Goal: Entertainment & Leisure: Consume media (video, audio)

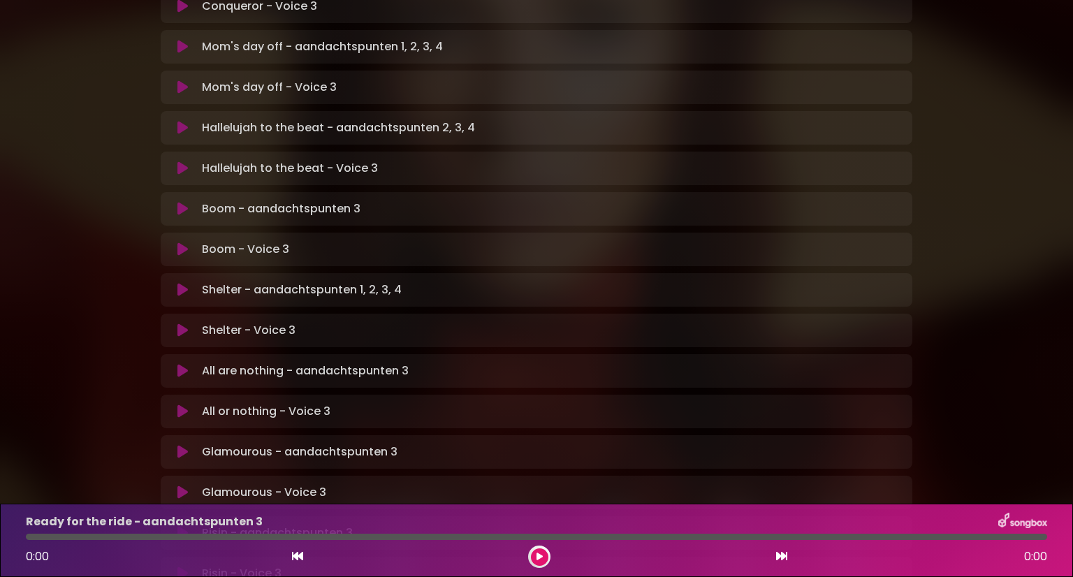
scroll to position [639, 0]
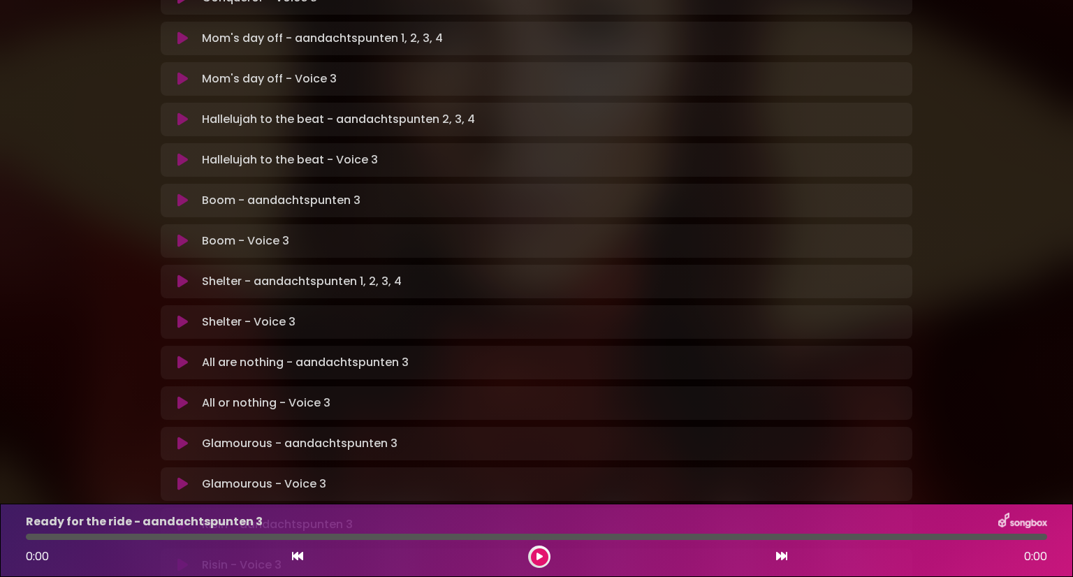
click at [263, 395] on p "All or nothing - Voice 3 Loading Track..." at bounding box center [266, 403] width 129 height 17
click at [184, 396] on icon at bounding box center [182, 403] width 10 height 14
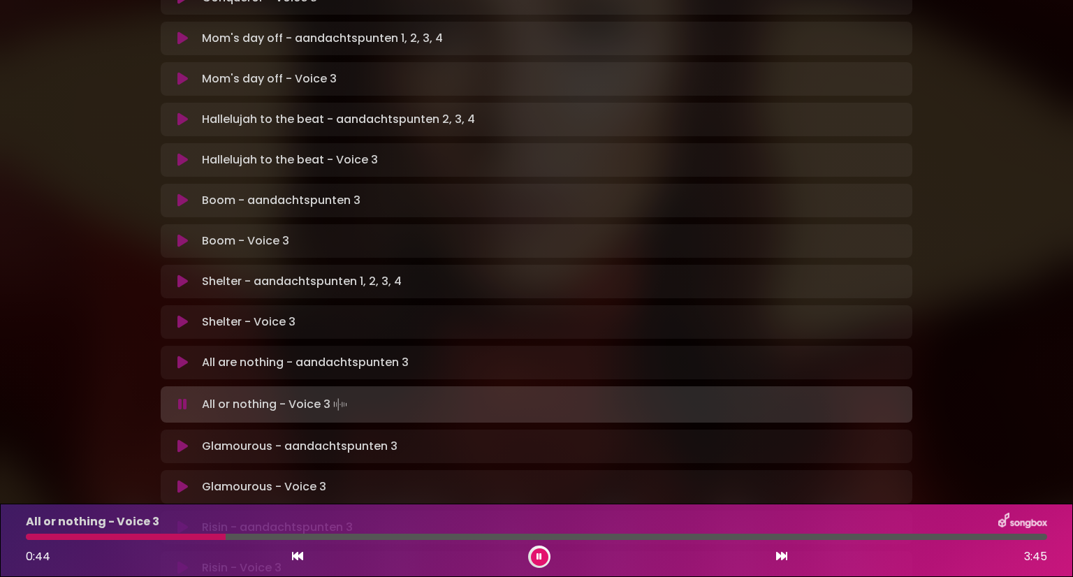
click at [187, 398] on icon at bounding box center [182, 405] width 9 height 14
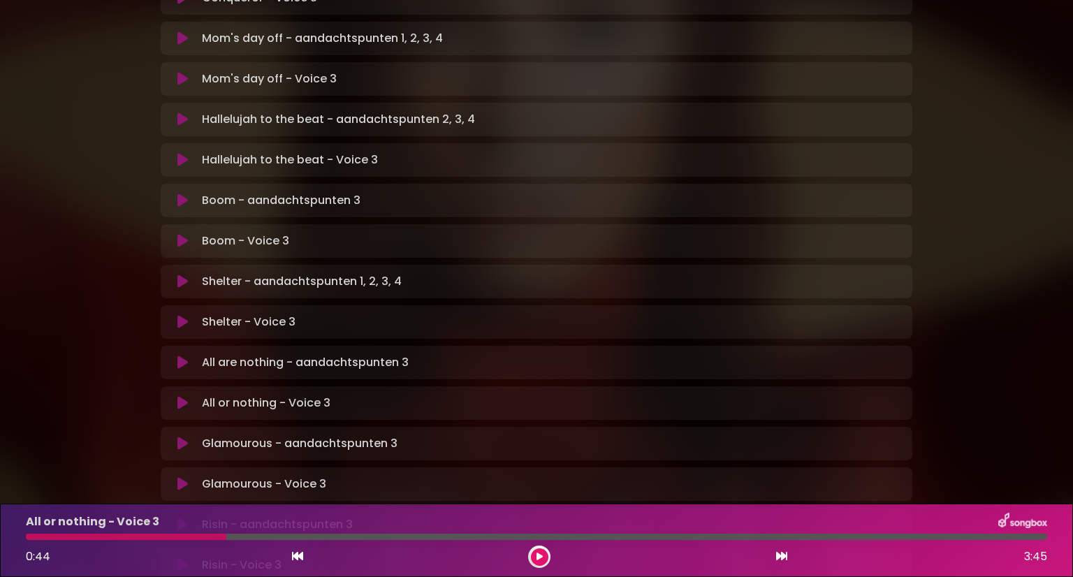
click at [179, 477] on icon at bounding box center [182, 484] width 10 height 14
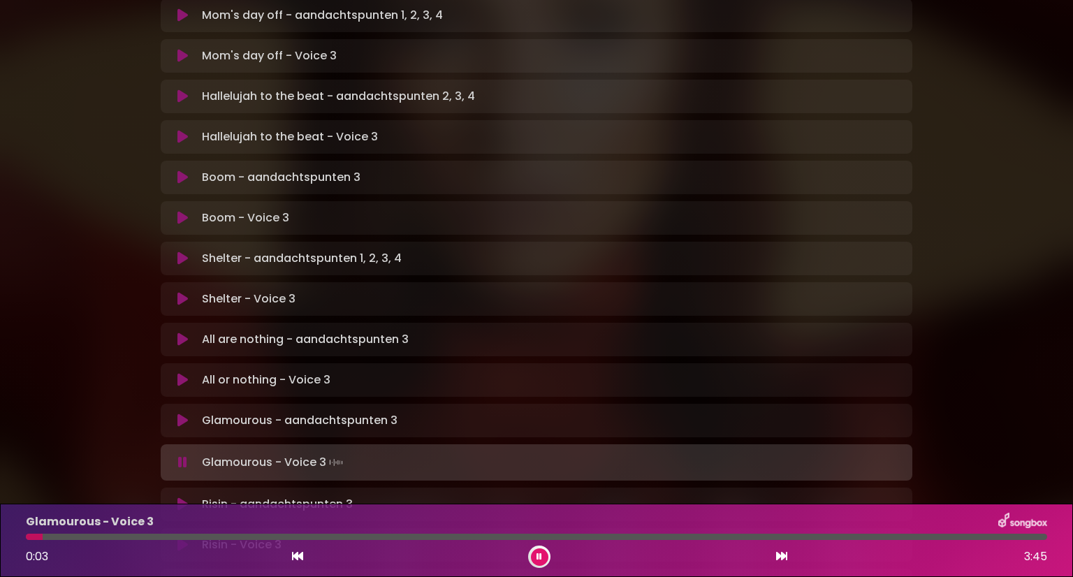
scroll to position [660, 0]
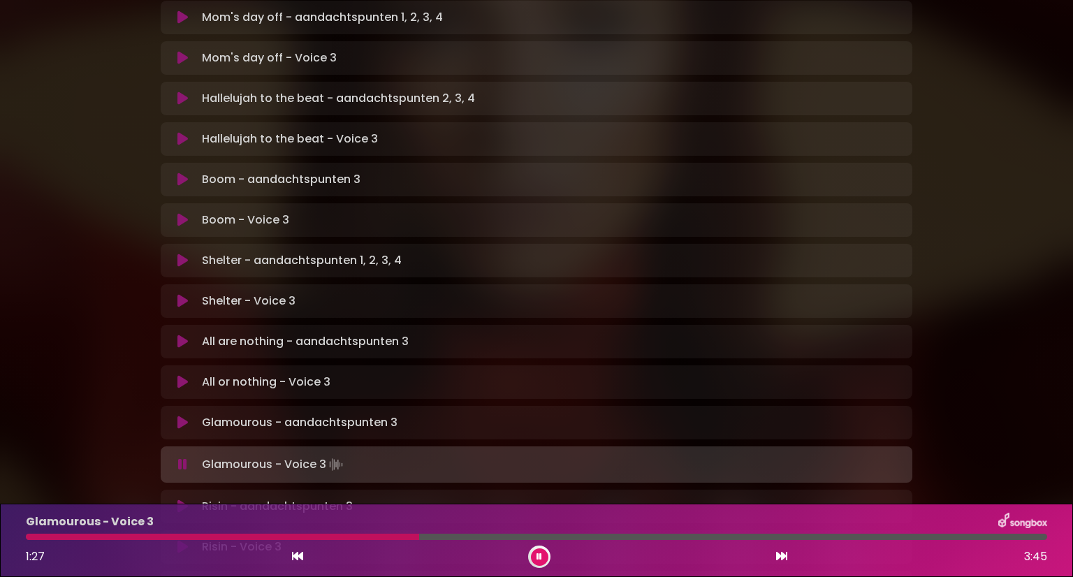
click at [27, 537] on div at bounding box center [222, 537] width 393 height 6
click at [105, 537] on div at bounding box center [536, 537] width 1021 height 6
click at [105, 537] on div at bounding box center [67, 537] width 83 height 6
click at [537, 562] on button at bounding box center [539, 556] width 17 height 17
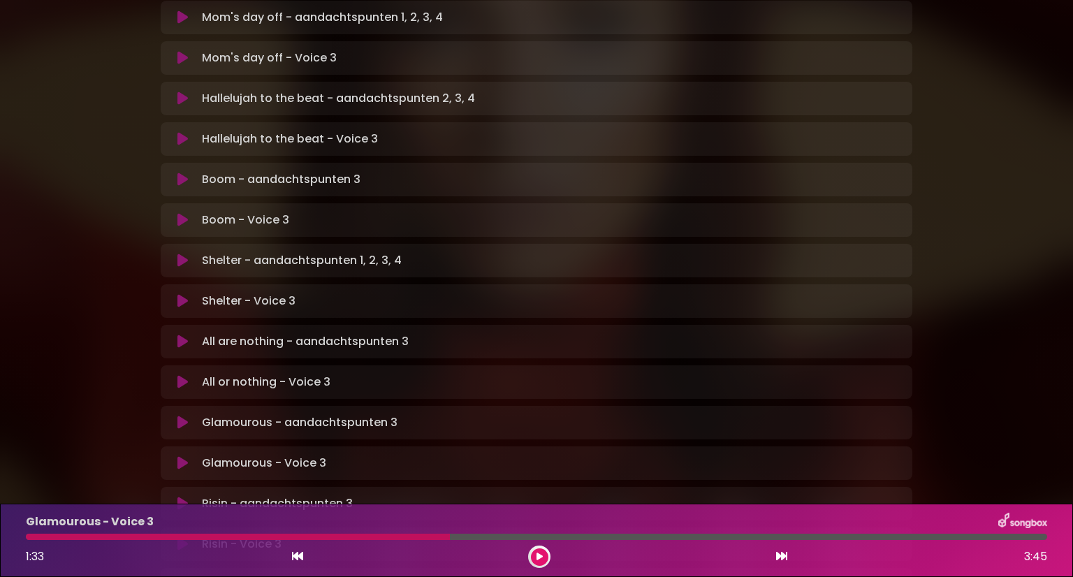
click at [159, 535] on div at bounding box center [238, 537] width 424 height 6
click at [25, 531] on div "Glamourous - Voice 3 1:33 3:45" at bounding box center [536, 540] width 1038 height 55
click at [296, 557] on icon at bounding box center [297, 556] width 11 height 11
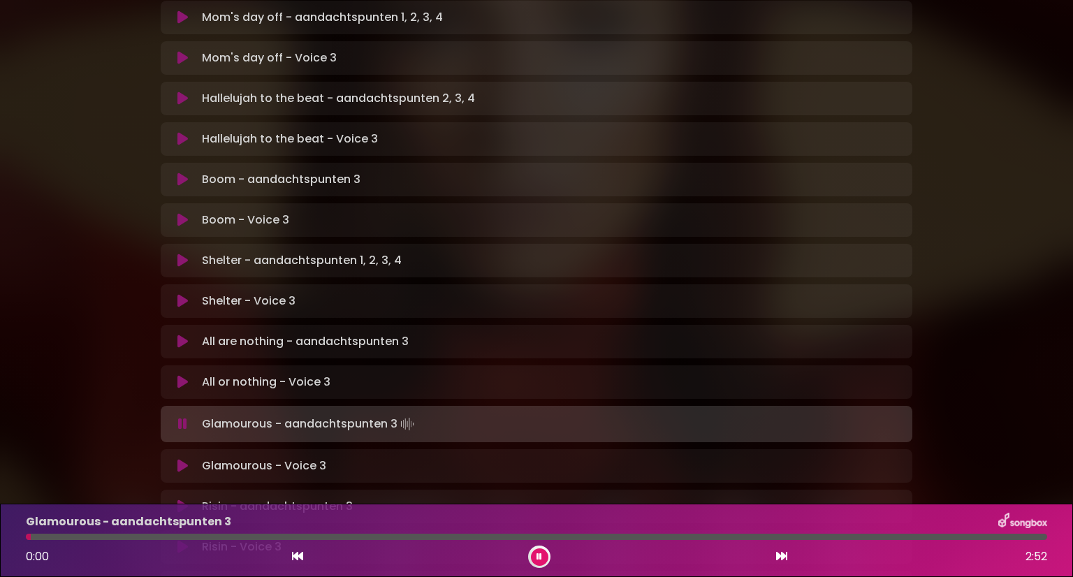
click at [780, 556] on icon at bounding box center [781, 556] width 11 height 11
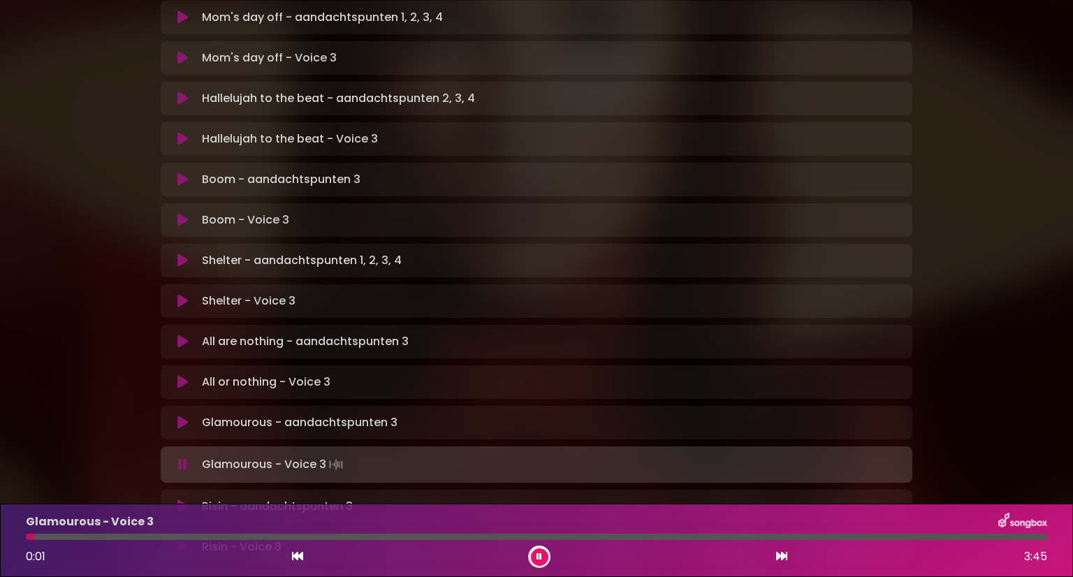
click at [78, 536] on div at bounding box center [536, 537] width 1021 height 6
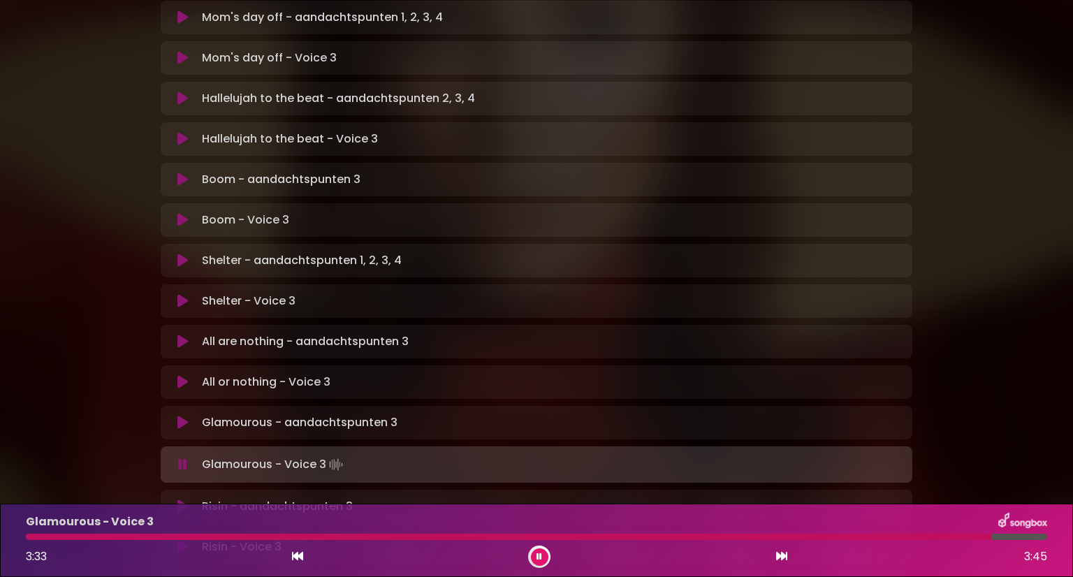
click at [537, 560] on icon at bounding box center [540, 557] width 6 height 8
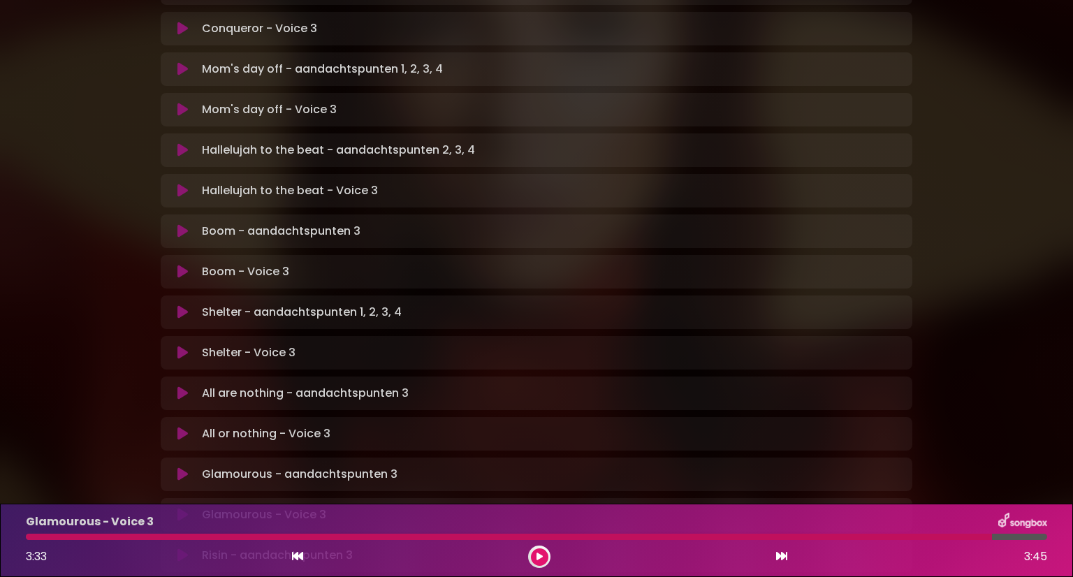
scroll to position [836, 0]
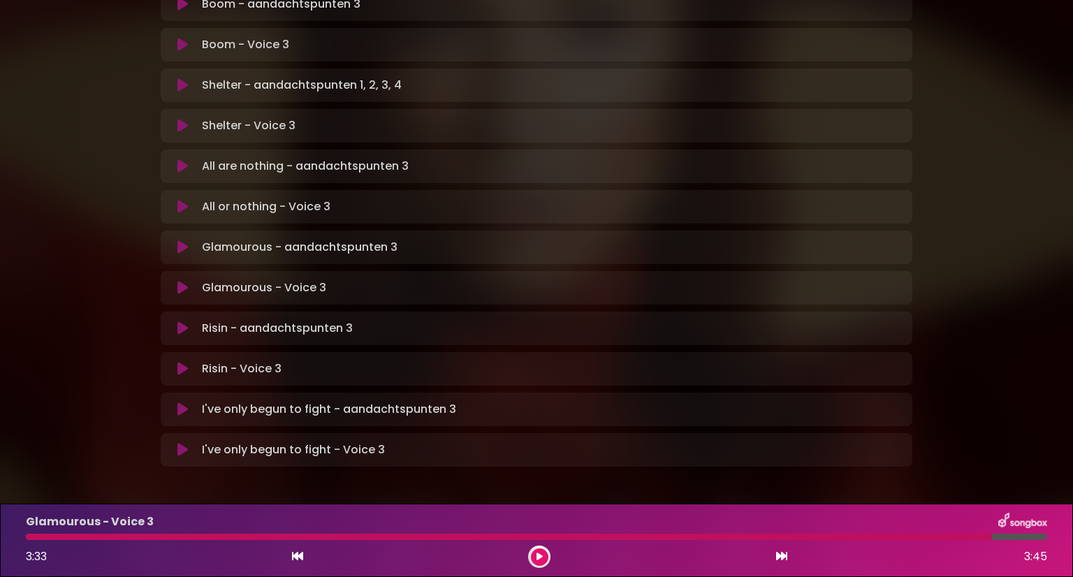
click at [180, 240] on icon at bounding box center [182, 247] width 10 height 14
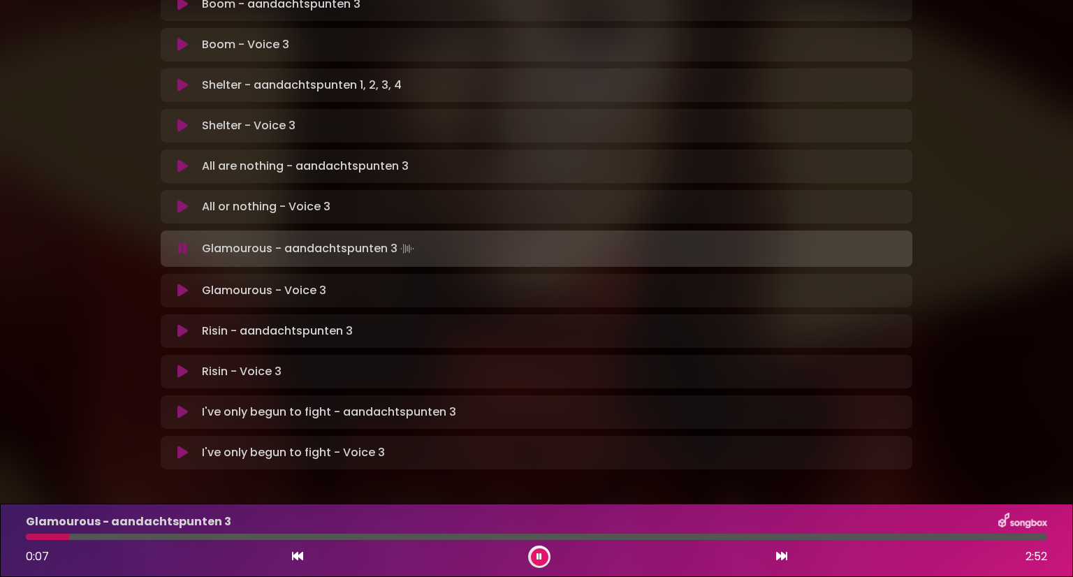
click at [456, 534] on div at bounding box center [536, 537] width 1021 height 6
click at [456, 534] on div at bounding box center [241, 537] width 431 height 6
click at [643, 534] on div at bounding box center [536, 537] width 1021 height 6
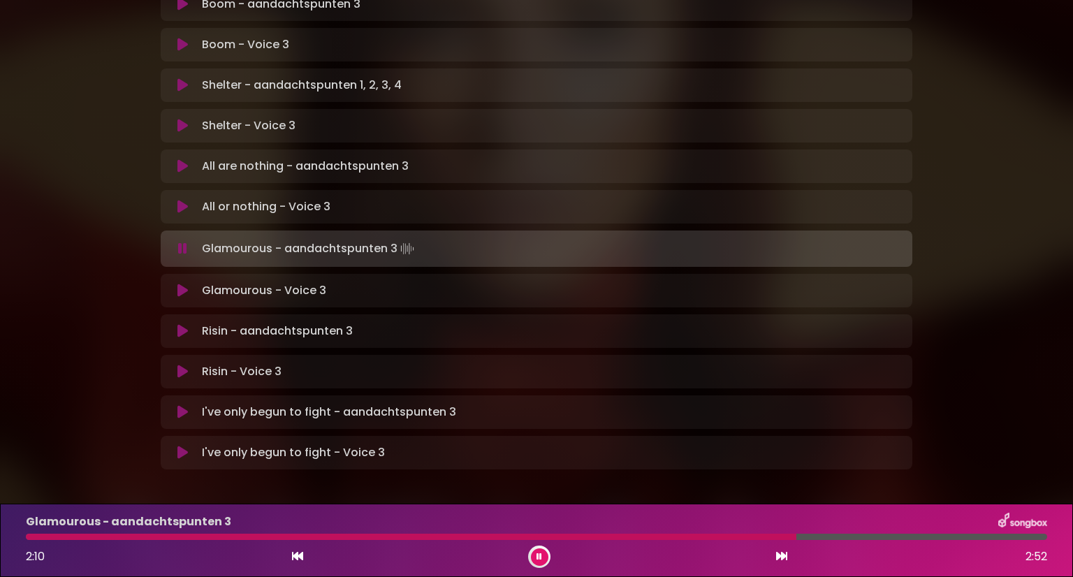
click at [414, 532] on div "Glamourous - aandachtspunten 3 2:10 2:52" at bounding box center [536, 540] width 1038 height 55
click at [537, 554] on icon at bounding box center [540, 557] width 6 height 8
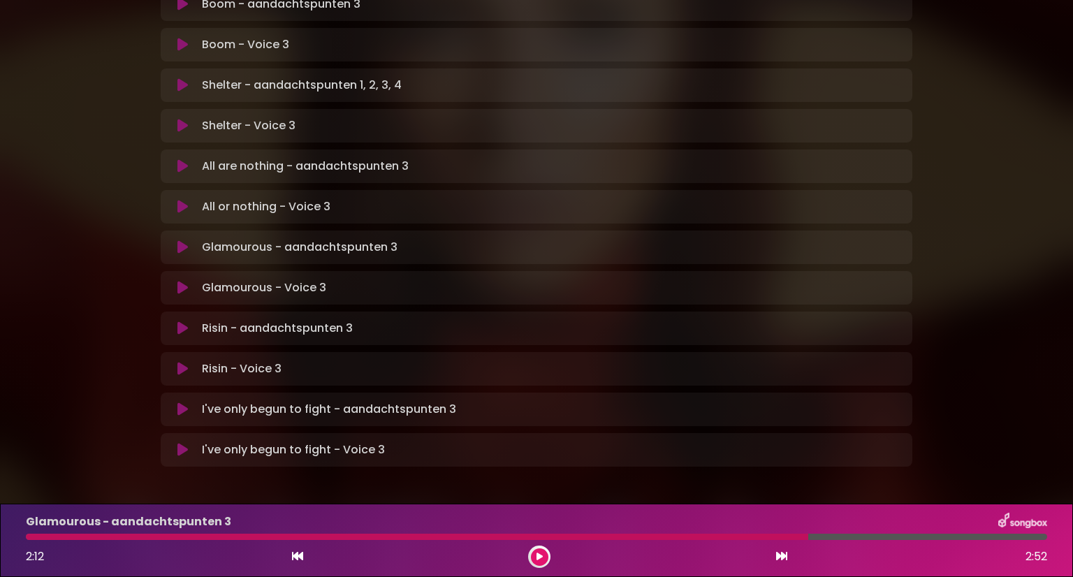
click at [293, 557] on icon at bounding box center [297, 556] width 11 height 11
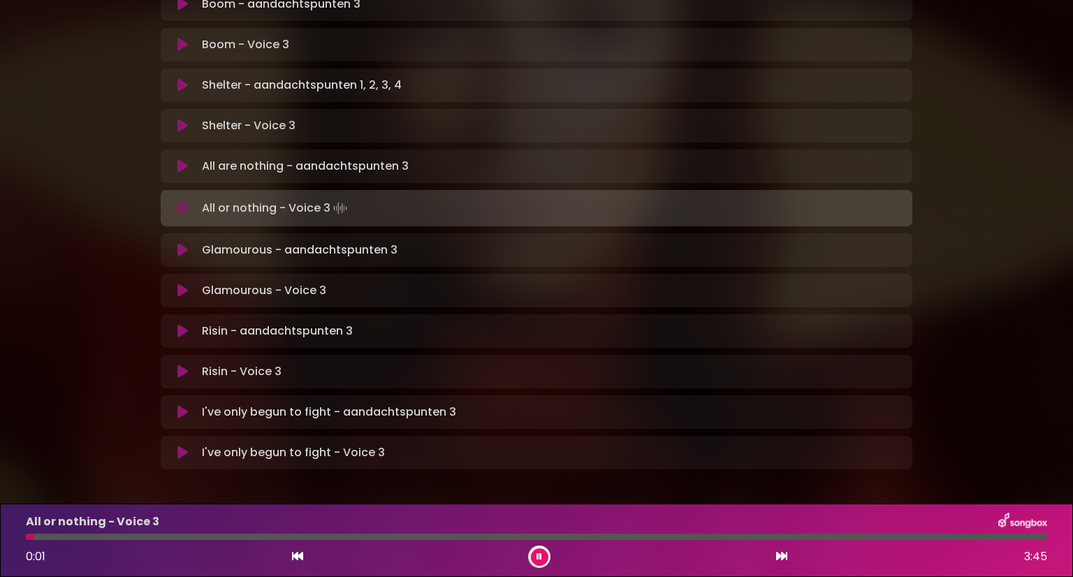
click at [783, 562] on button at bounding box center [781, 557] width 13 height 18
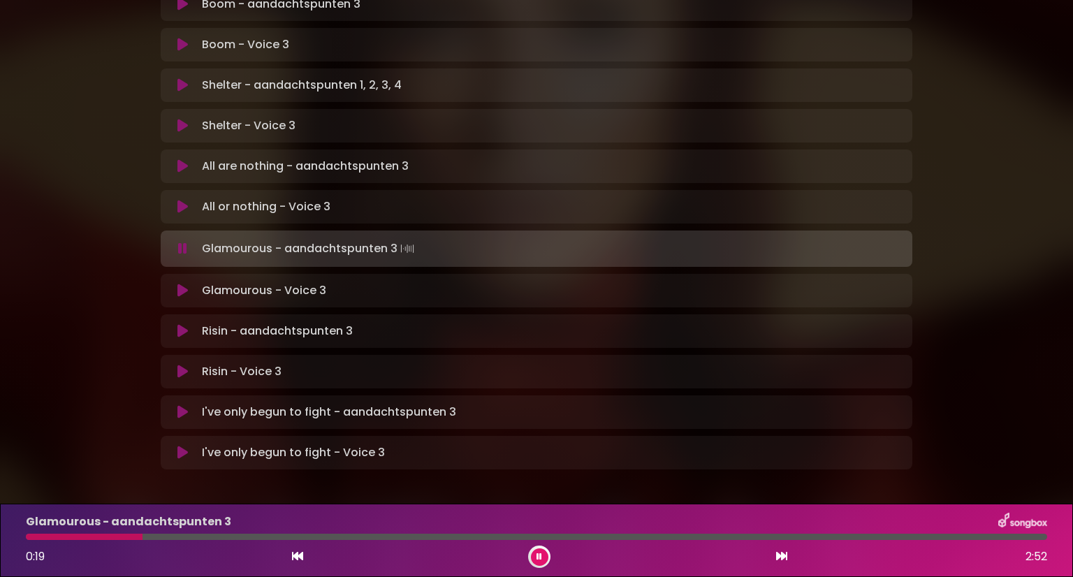
click at [536, 552] on button at bounding box center [539, 556] width 17 height 17
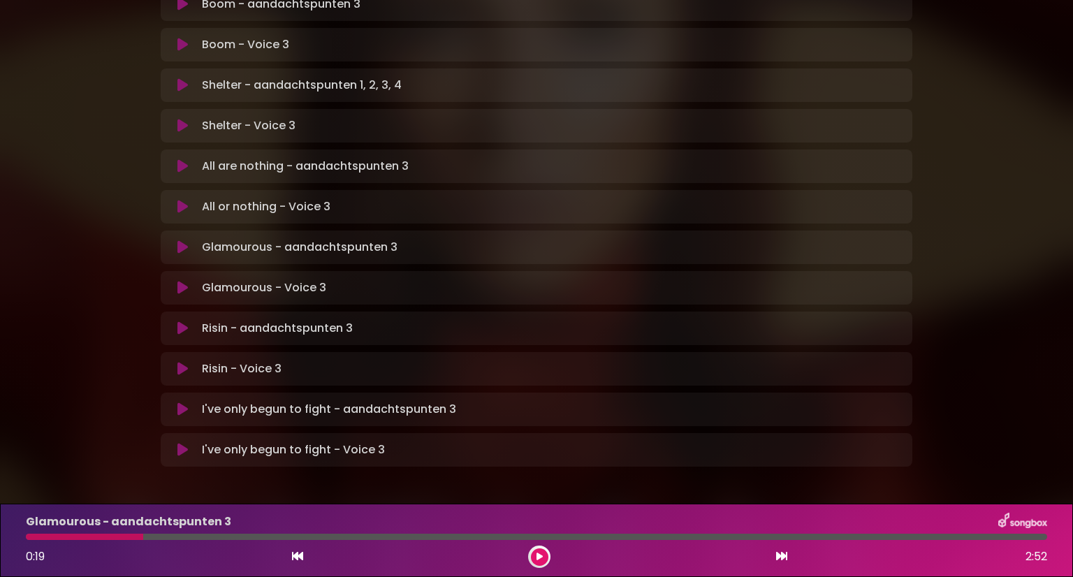
click at [542, 556] on icon at bounding box center [540, 557] width 6 height 8
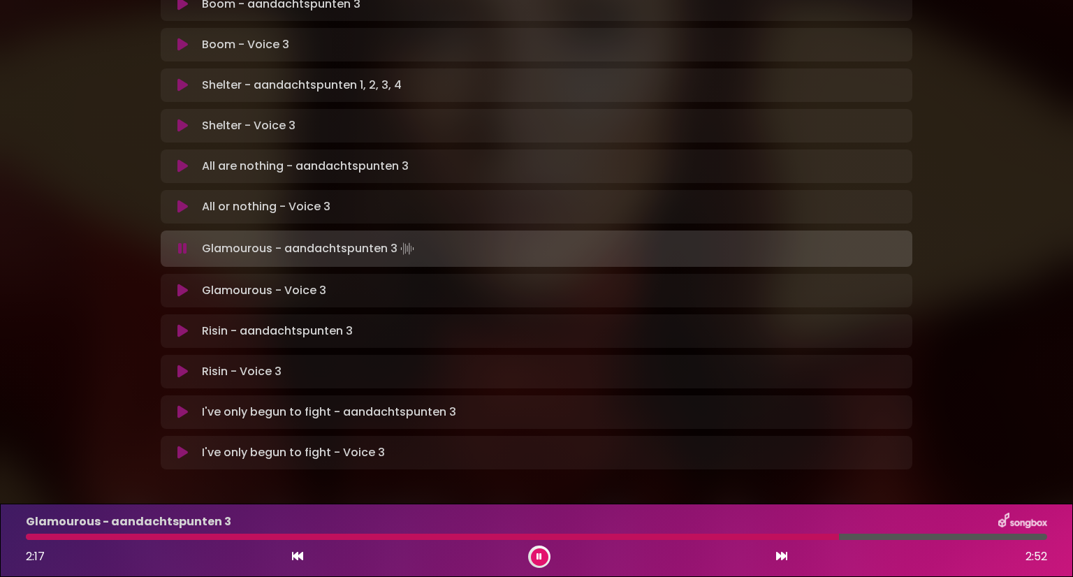
click at [541, 554] on icon at bounding box center [540, 557] width 6 height 8
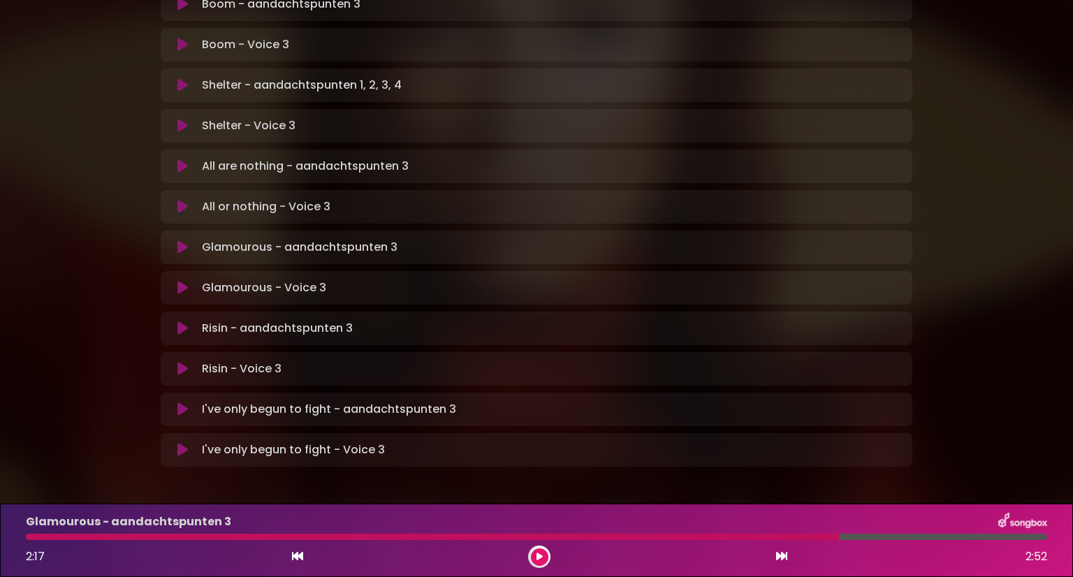
click at [31, 532] on div "Glamourous - aandachtspunten 3 2:17 2:52" at bounding box center [536, 540] width 1038 height 55
click at [179, 281] on icon at bounding box center [182, 288] width 10 height 14
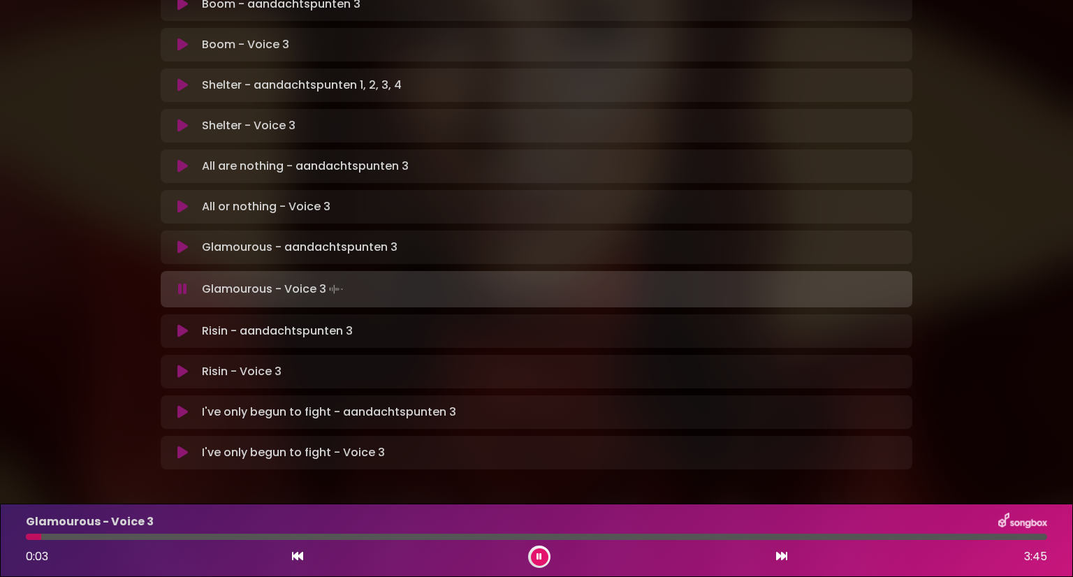
click at [534, 560] on button at bounding box center [539, 556] width 17 height 17
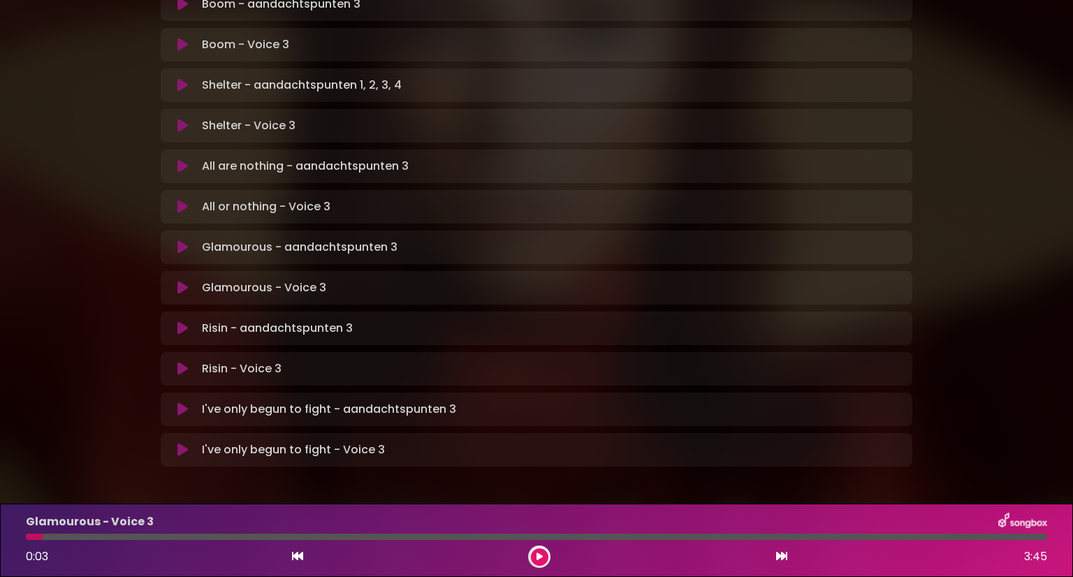
click at [534, 560] on button at bounding box center [539, 556] width 17 height 17
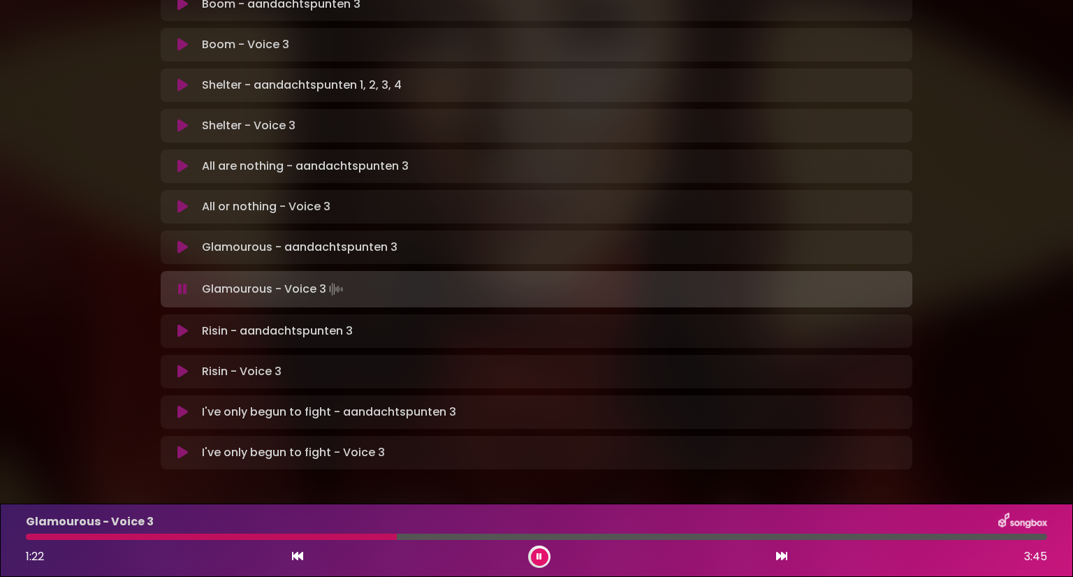
click at [351, 535] on div at bounding box center [211, 537] width 371 height 6
click at [330, 534] on div at bounding box center [193, 537] width 335 height 6
click at [305, 534] on div at bounding box center [198, 537] width 344 height 6
click at [537, 554] on icon at bounding box center [540, 557] width 6 height 8
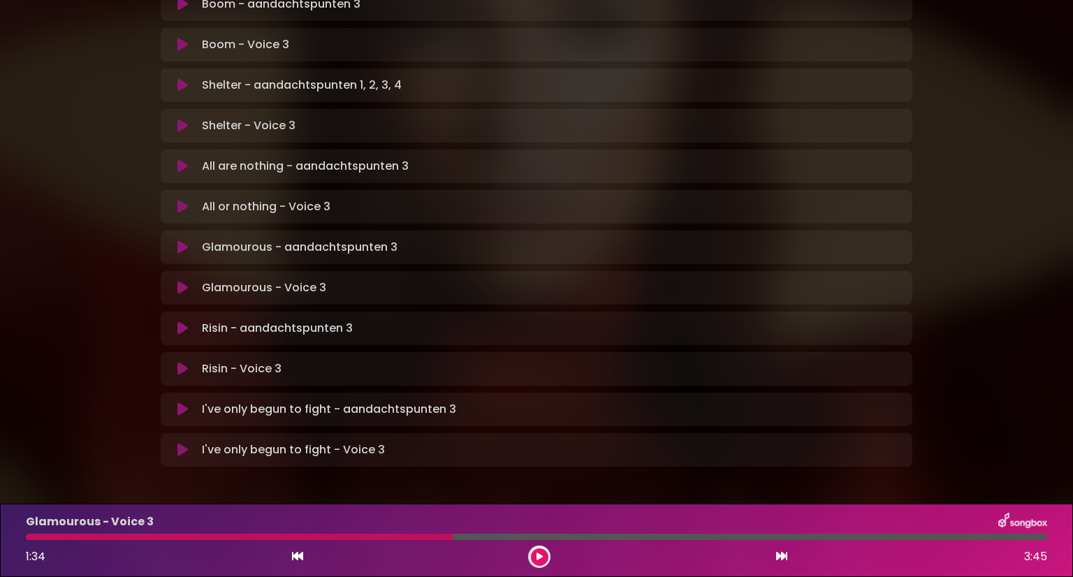
click at [336, 542] on div "Glamourous - Voice 3 1:34 3:45" at bounding box center [536, 540] width 1038 height 55
click at [338, 534] on div at bounding box center [239, 537] width 427 height 6
click at [318, 530] on div "Glamourous - Voice 3" at bounding box center [536, 522] width 1038 height 18
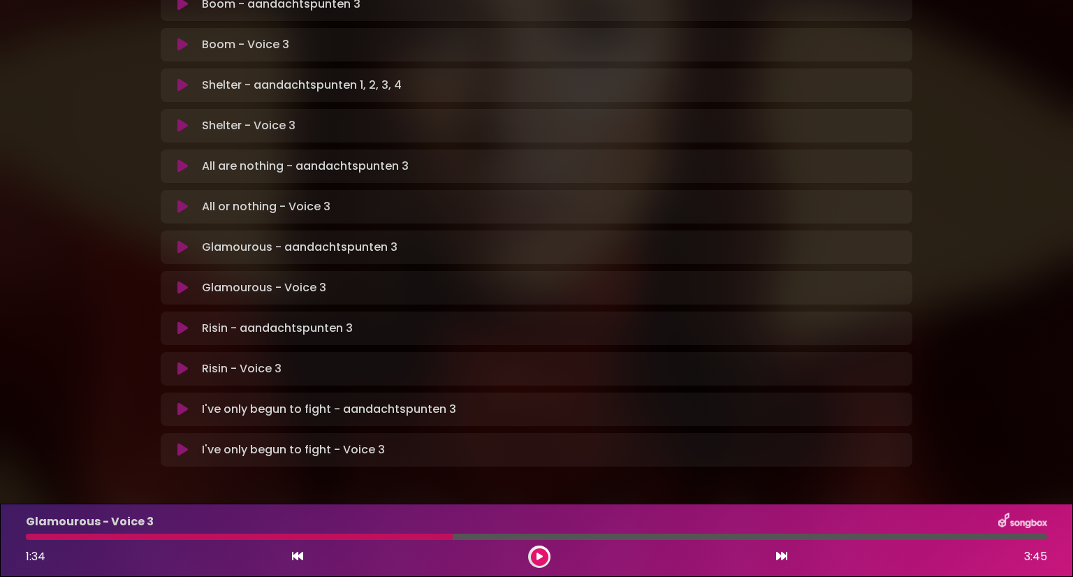
click at [437, 534] on div at bounding box center [239, 537] width 427 height 6
click at [337, 532] on div "Glamourous - Voice 3 1:34 3:45" at bounding box center [536, 540] width 1038 height 55
drag, startPoint x: 337, startPoint y: 532, endPoint x: 358, endPoint y: 543, distance: 23.8
click at [358, 543] on div "Glamourous - Voice 3 1:34 3:45" at bounding box center [536, 540] width 1038 height 55
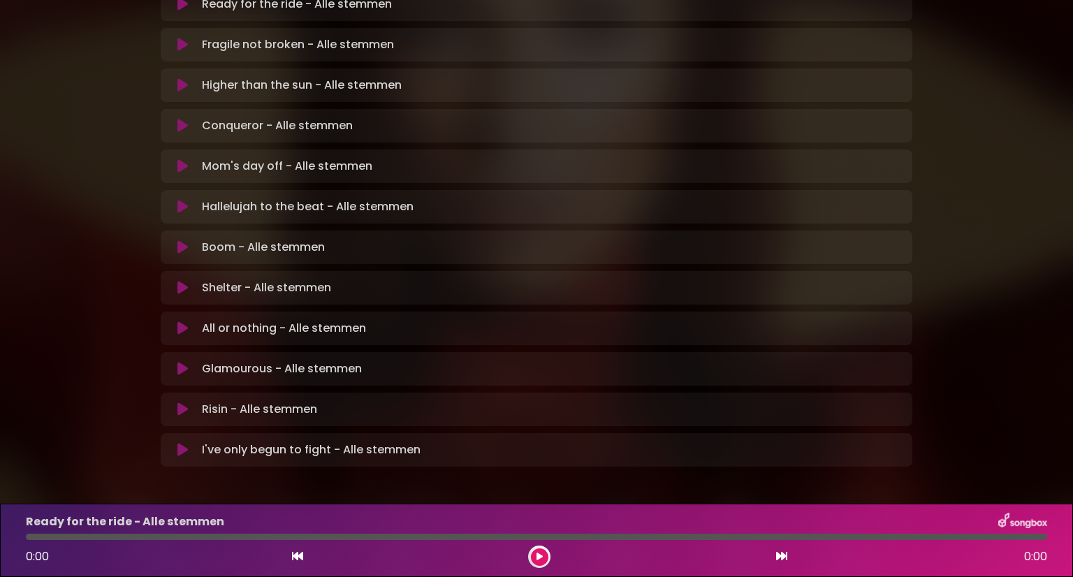
scroll to position [207, 0]
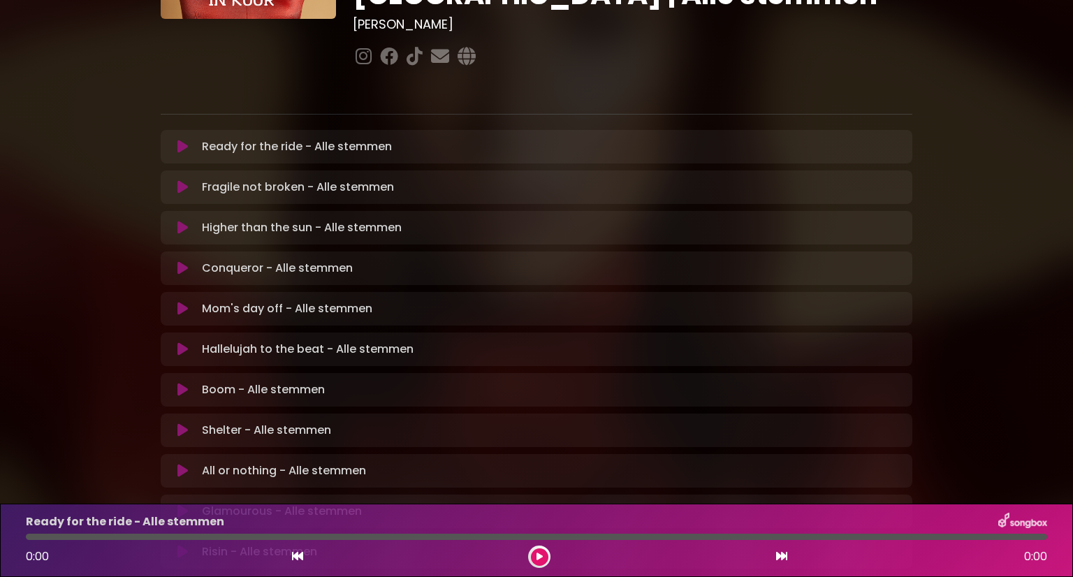
click at [178, 504] on icon at bounding box center [182, 511] width 10 height 14
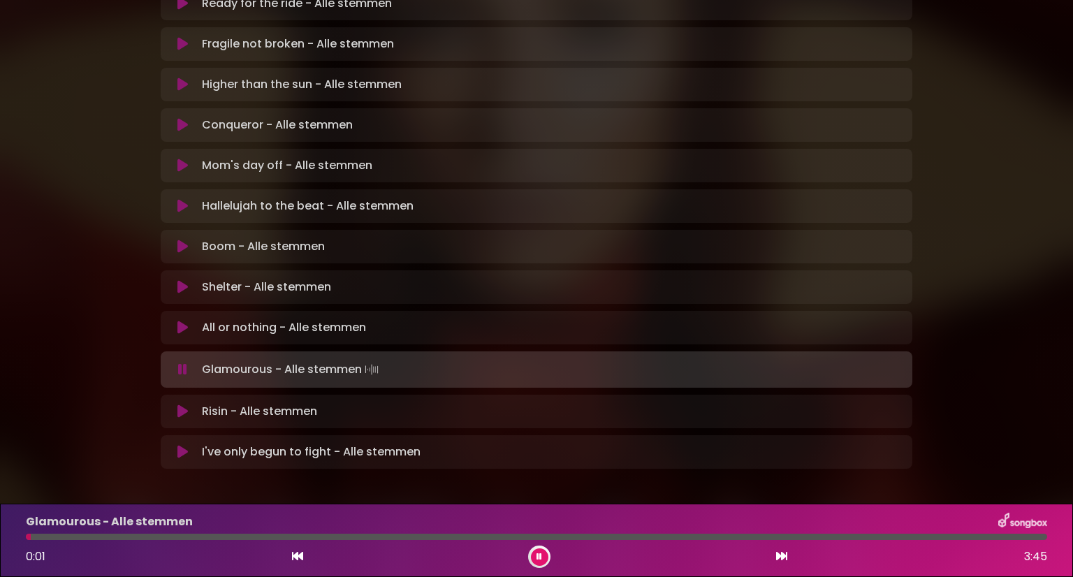
scroll to position [352, 0]
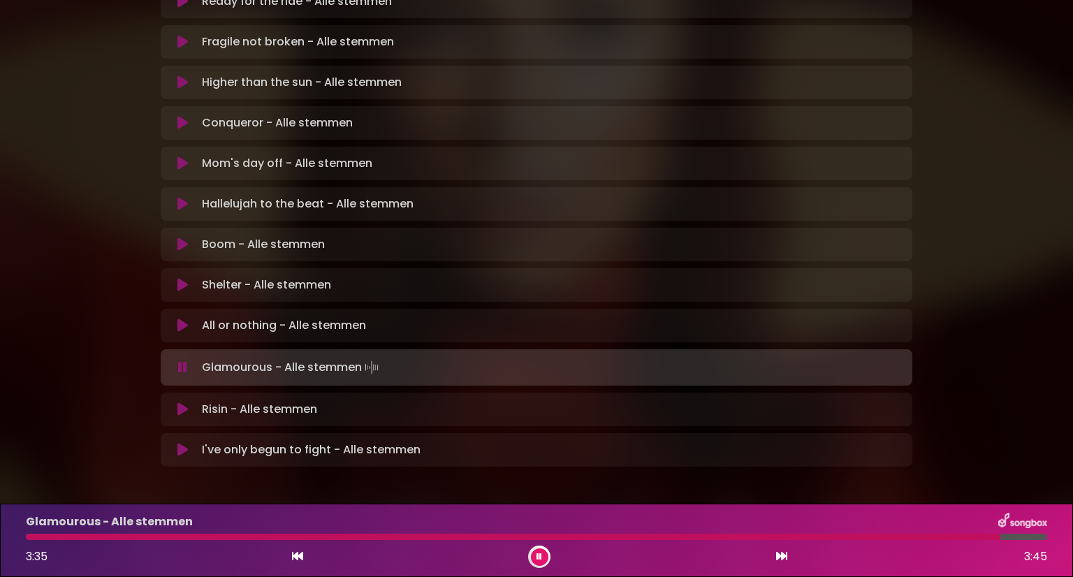
click at [184, 402] on icon at bounding box center [182, 409] width 10 height 14
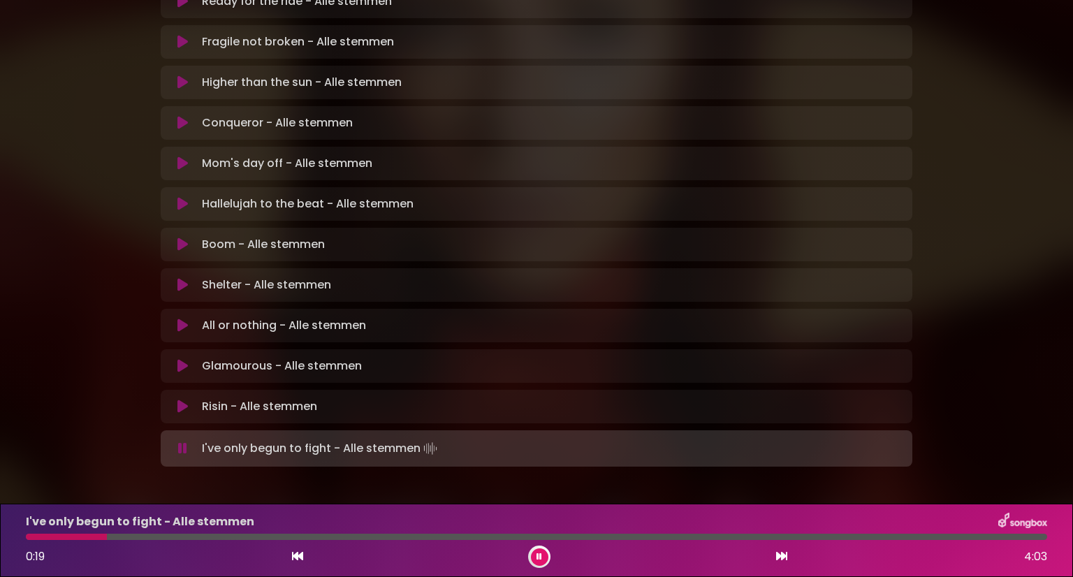
click at [182, 400] on icon at bounding box center [182, 407] width 10 height 14
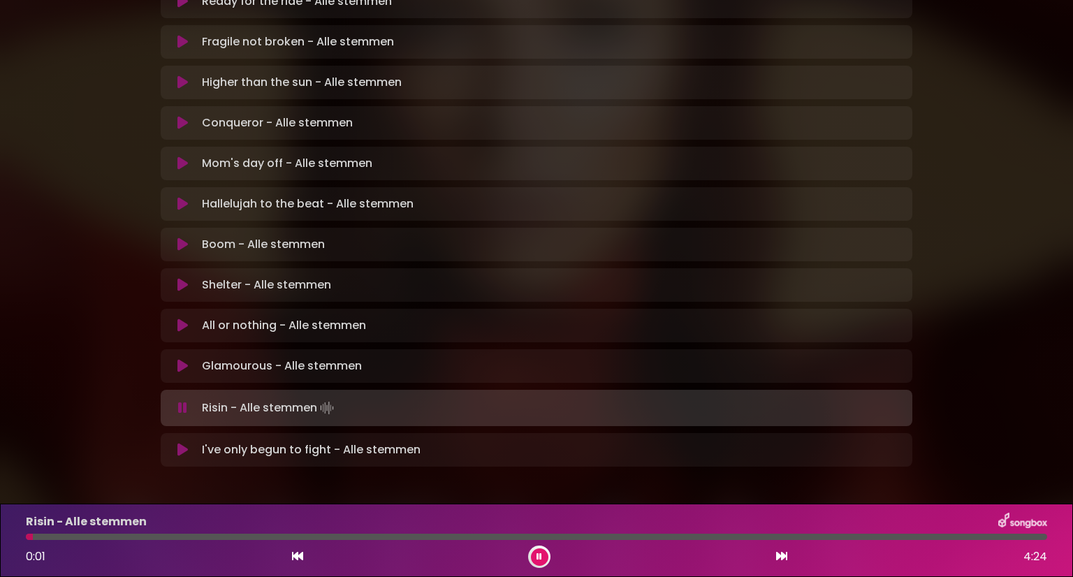
click at [539, 555] on icon at bounding box center [540, 557] width 6 height 8
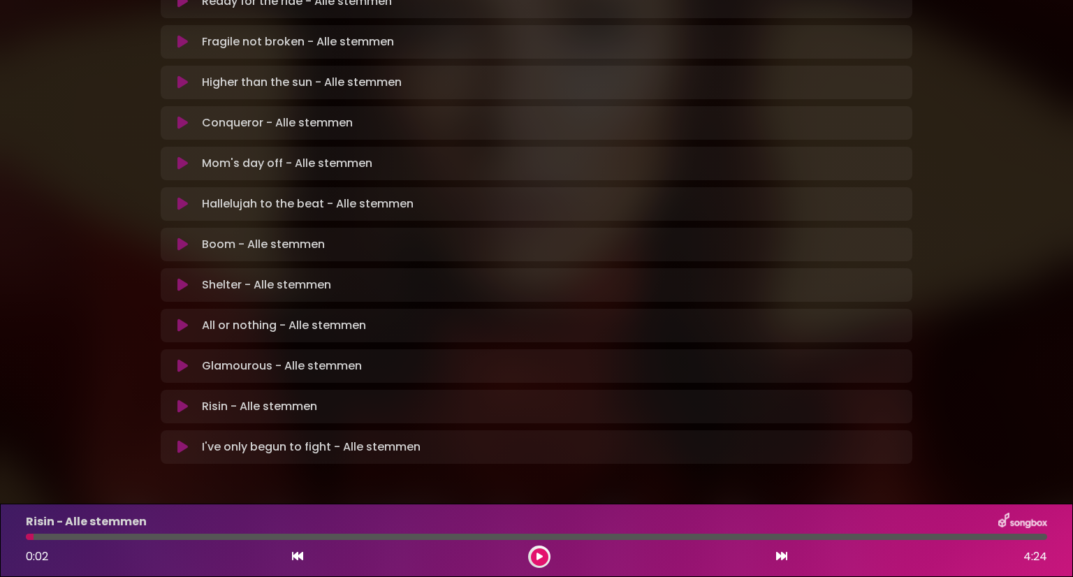
scroll to position [349, 0]
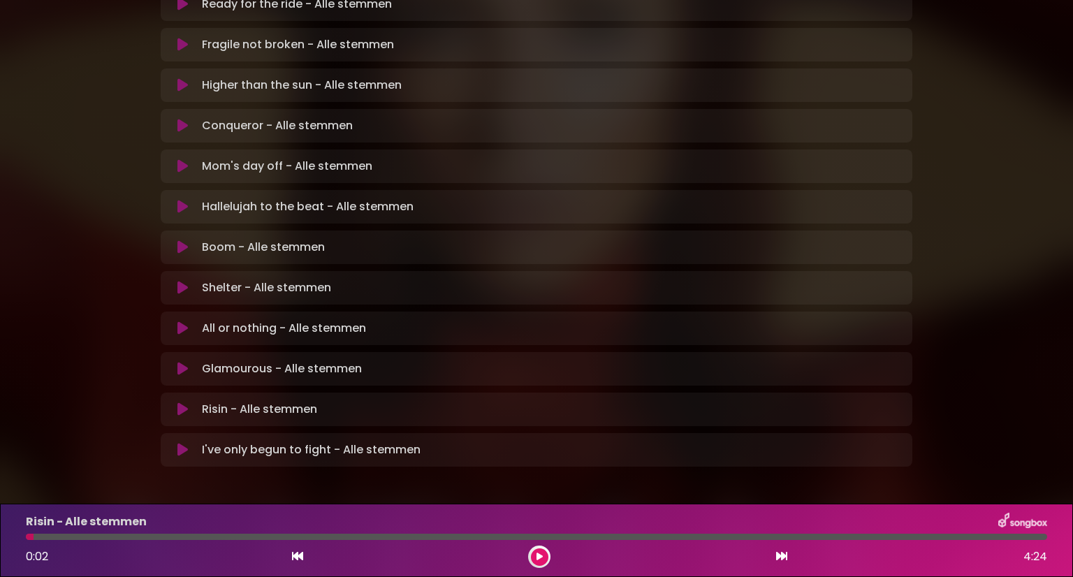
click at [28, 537] on div at bounding box center [30, 537] width 8 height 6
click at [182, 362] on icon at bounding box center [182, 369] width 10 height 14
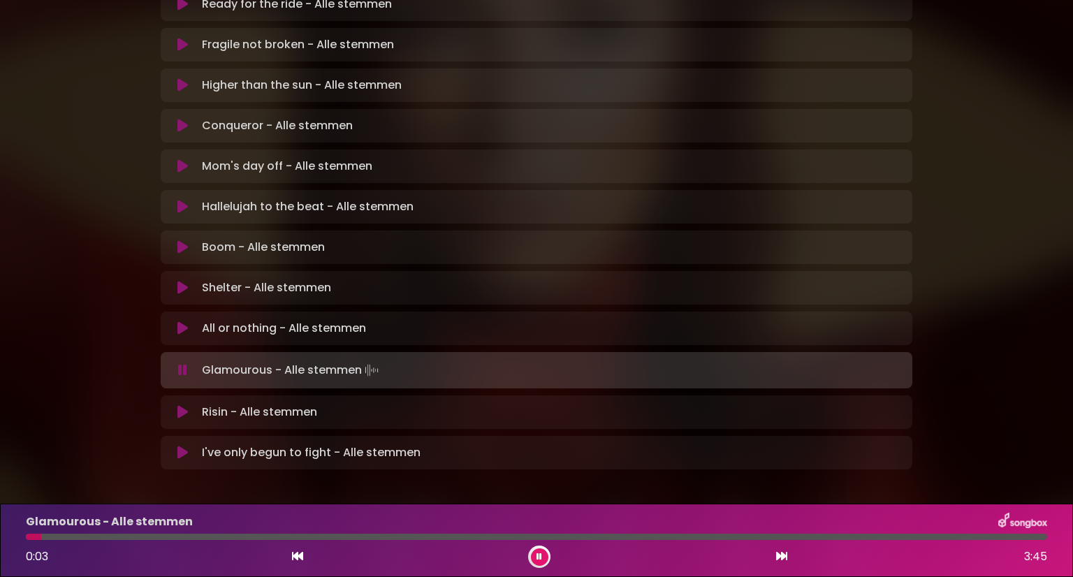
click at [182, 405] on icon at bounding box center [182, 412] width 10 height 14
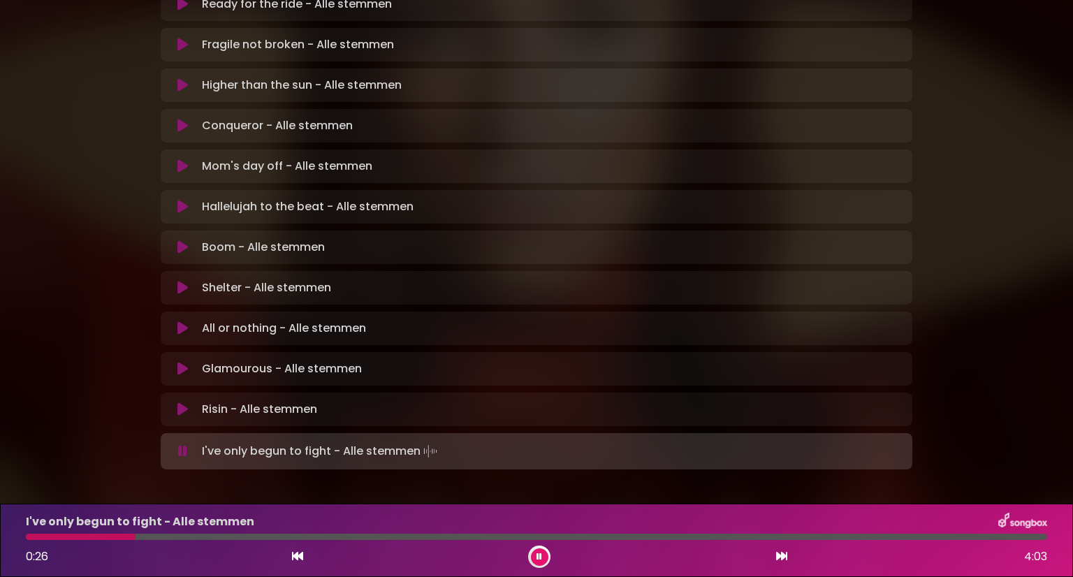
click at [531, 551] on button at bounding box center [539, 556] width 17 height 17
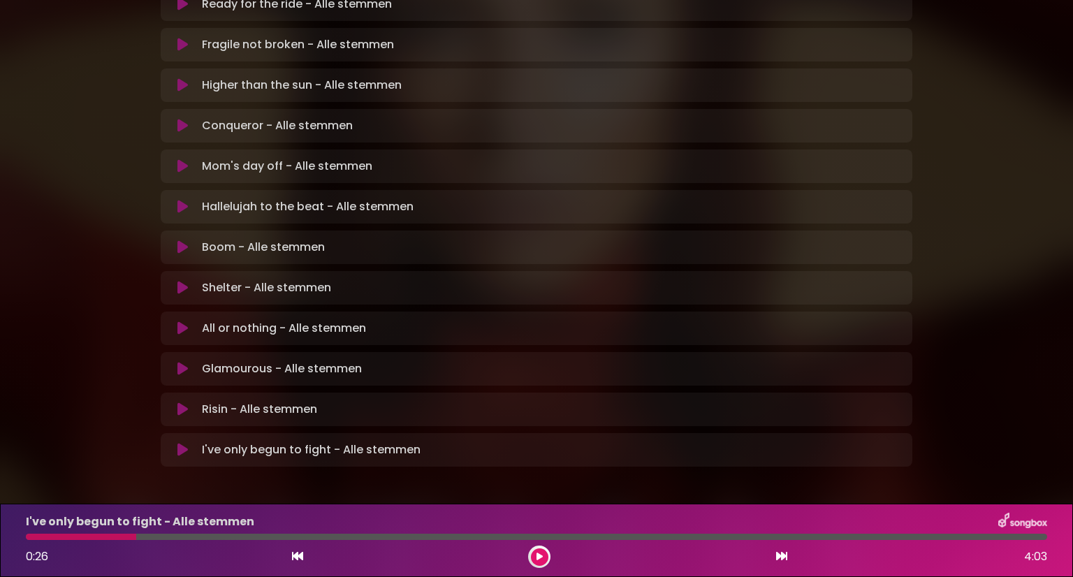
click at [184, 402] on icon at bounding box center [182, 409] width 10 height 14
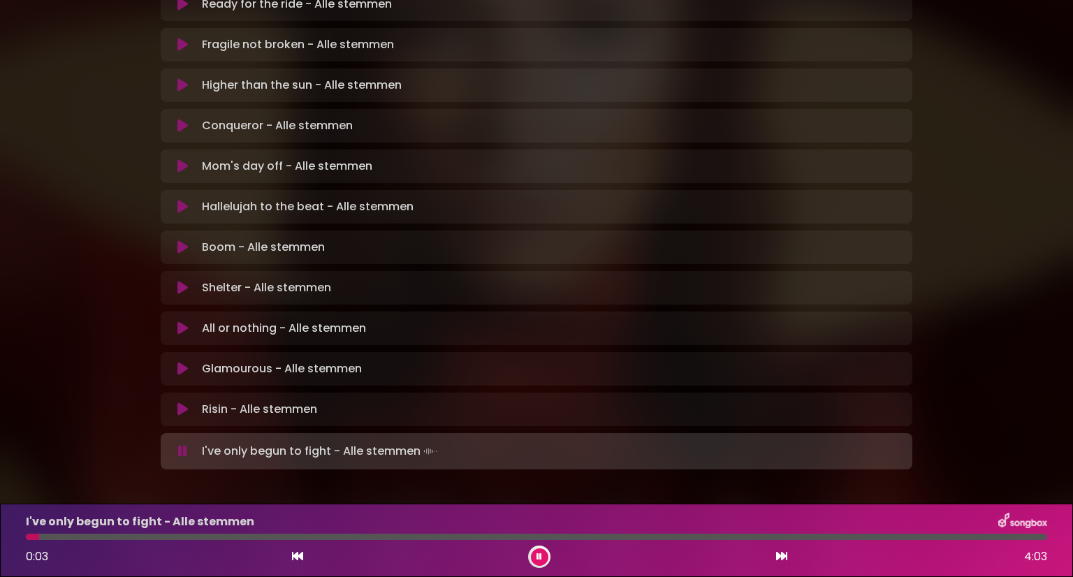
click at [180, 444] on icon at bounding box center [182, 451] width 9 height 14
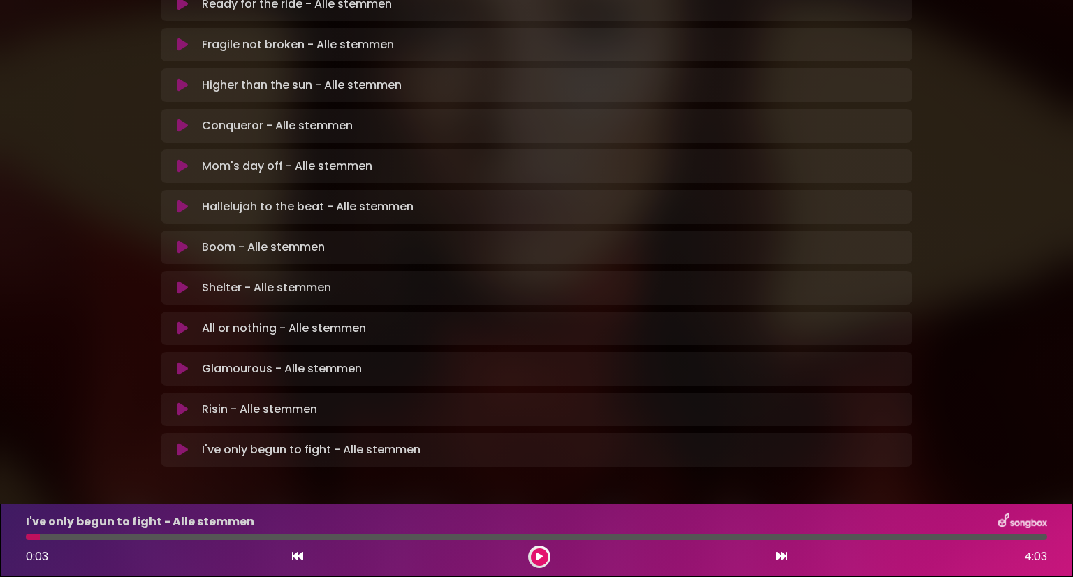
click at [182, 402] on icon at bounding box center [182, 409] width 10 height 14
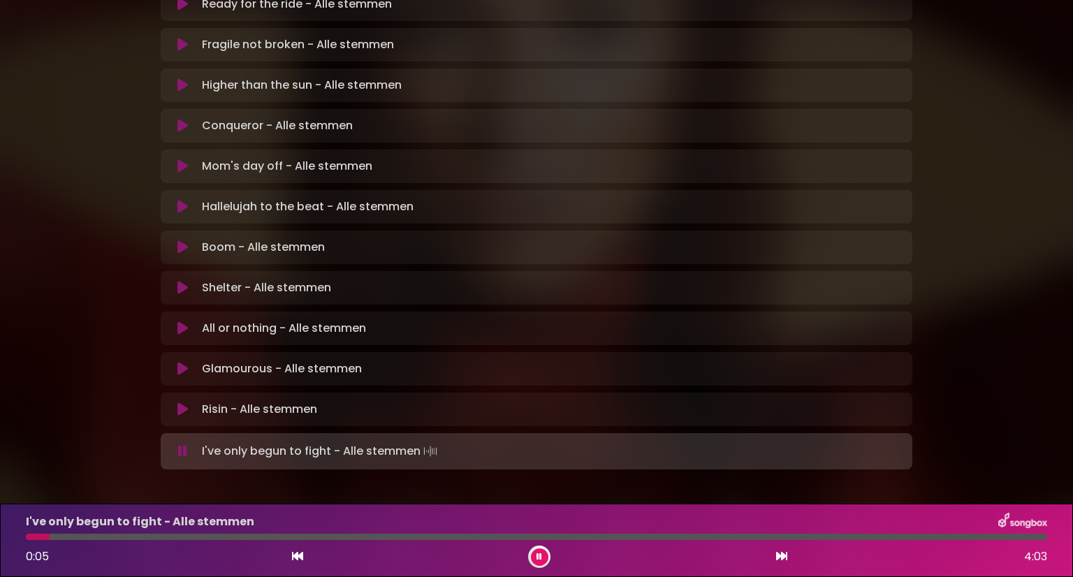
click at [541, 547] on div at bounding box center [539, 557] width 22 height 22
click at [534, 554] on button at bounding box center [539, 556] width 17 height 17
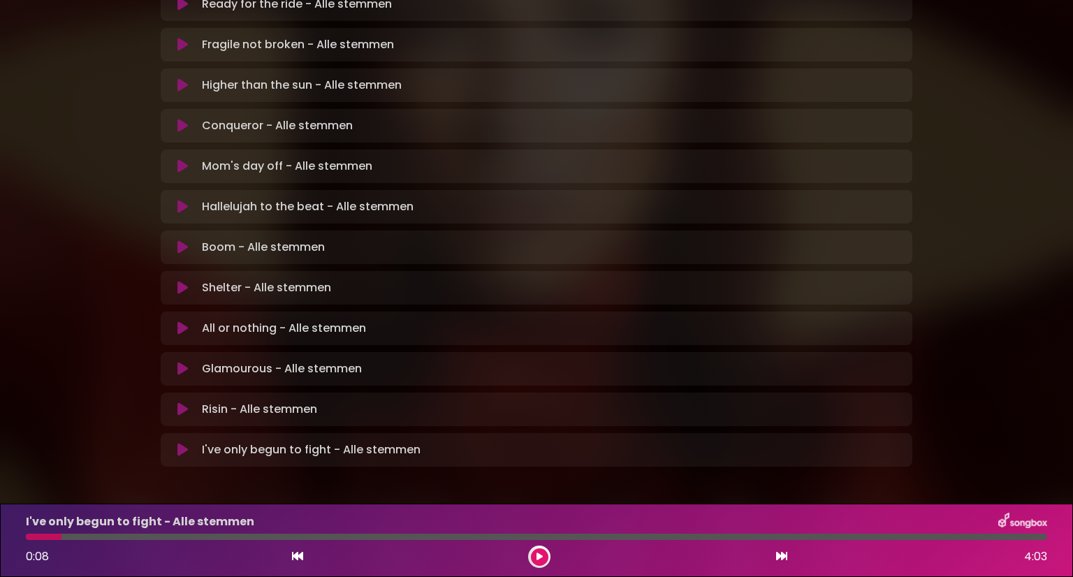
click at [30, 537] on div at bounding box center [44, 537] width 36 height 6
click at [181, 402] on icon at bounding box center [182, 409] width 10 height 14
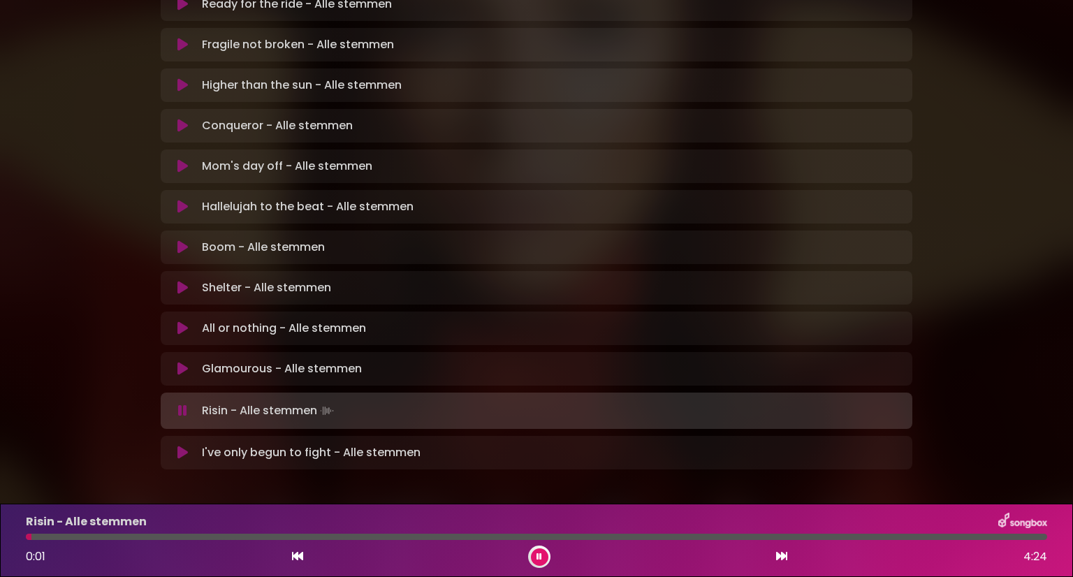
click at [178, 446] on icon at bounding box center [182, 453] width 10 height 14
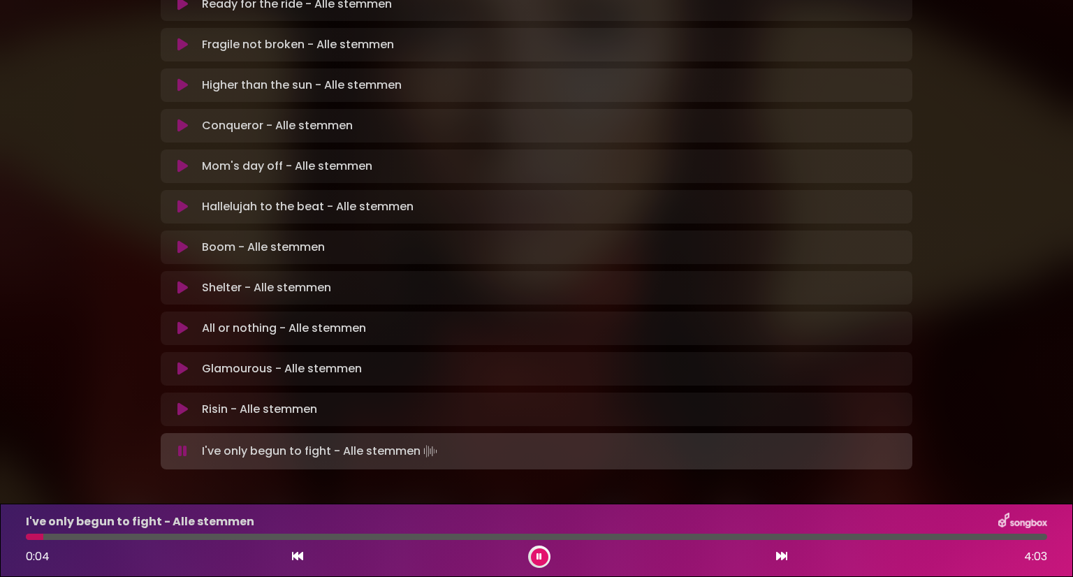
click at [183, 402] on icon at bounding box center [182, 409] width 10 height 14
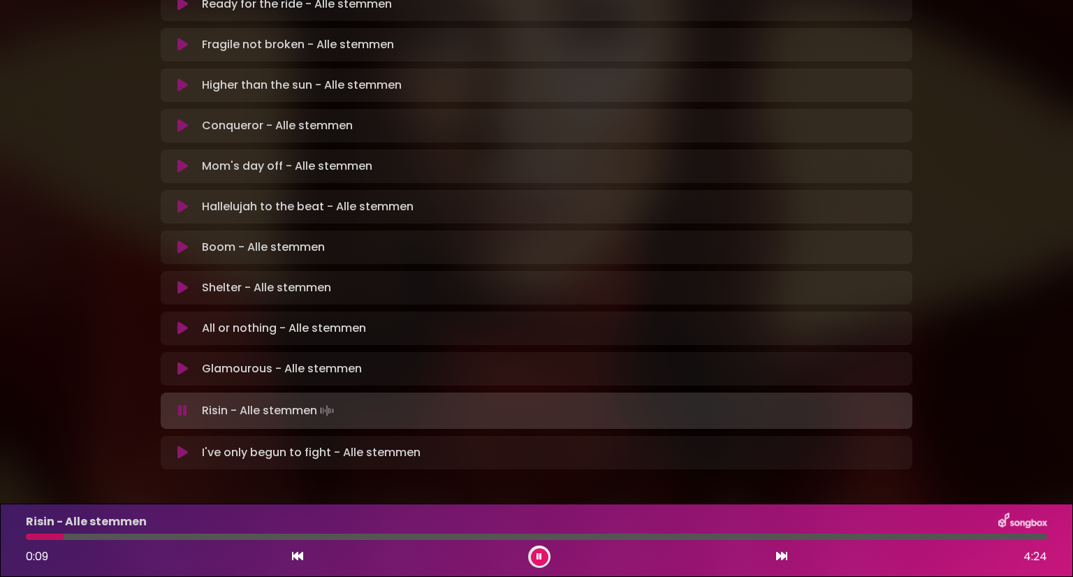
click at [183, 404] on icon at bounding box center [182, 411] width 9 height 14
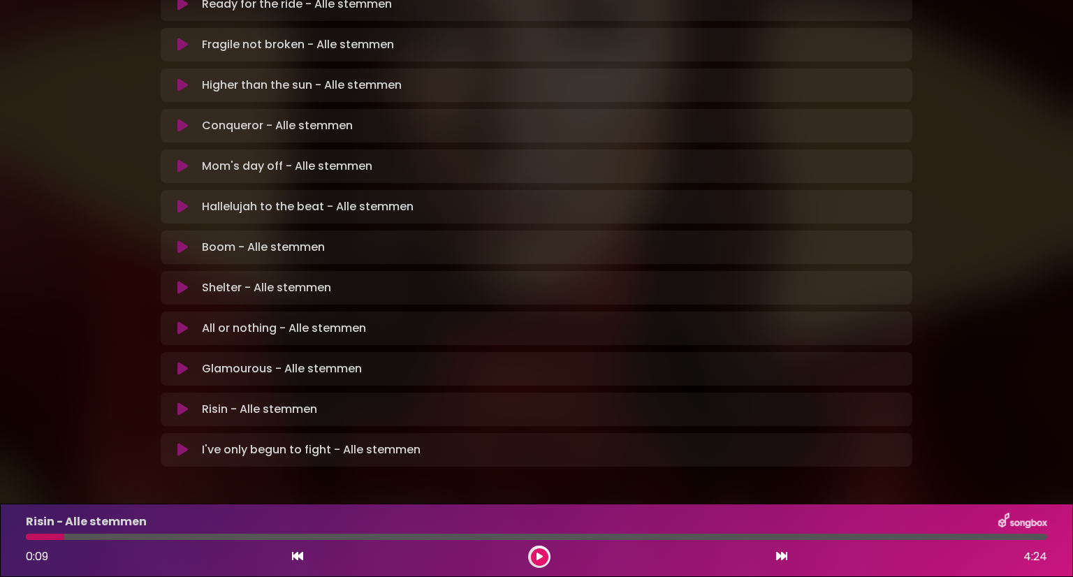
click at [182, 443] on icon at bounding box center [182, 450] width 10 height 14
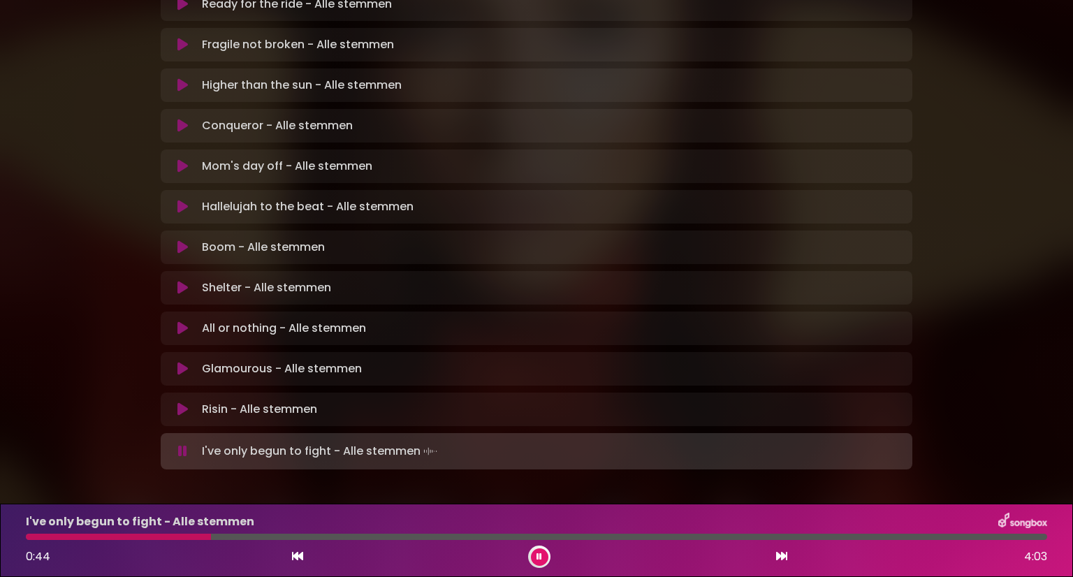
click at [184, 402] on icon at bounding box center [182, 409] width 10 height 14
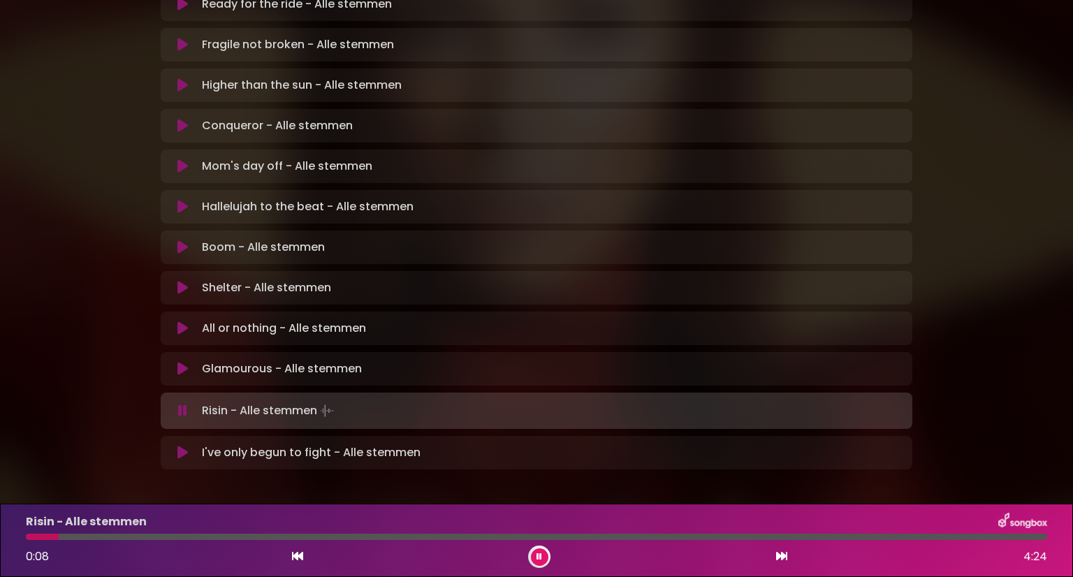
click at [178, 446] on icon at bounding box center [182, 453] width 10 height 14
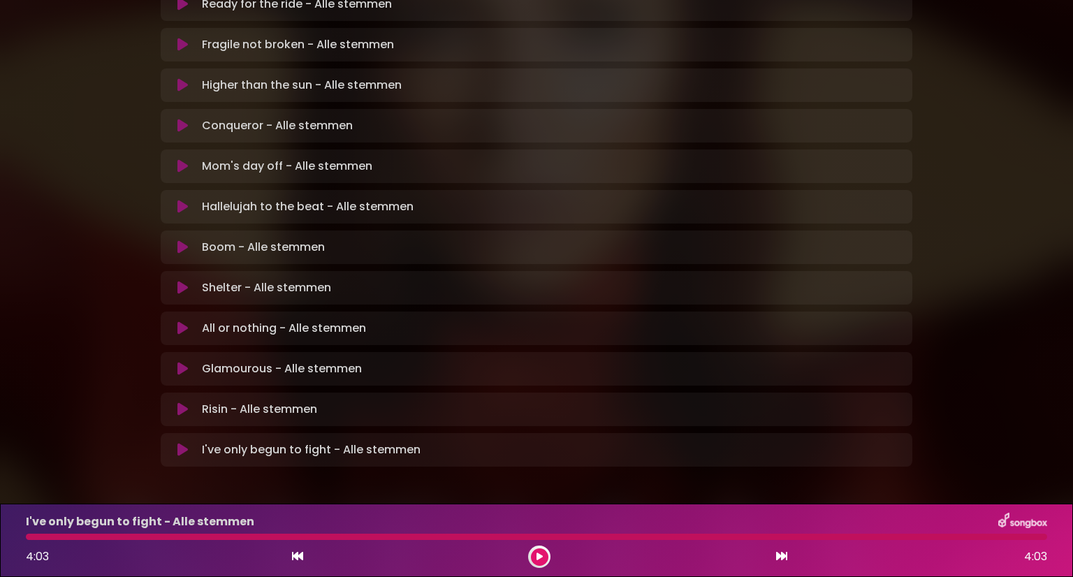
click at [178, 443] on icon at bounding box center [182, 450] width 10 height 14
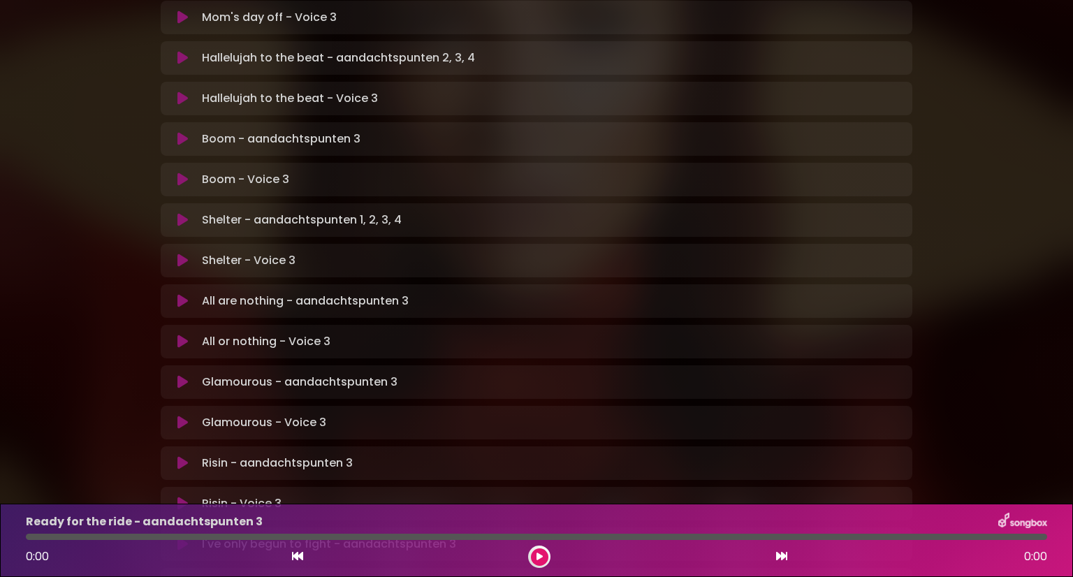
scroll to position [836, 0]
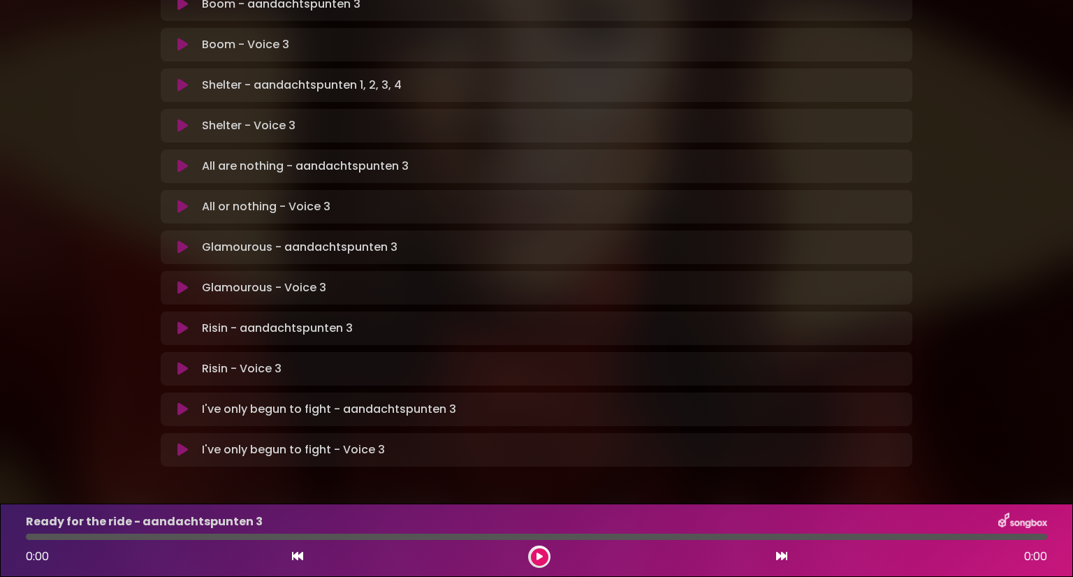
click at [179, 321] on icon at bounding box center [182, 328] width 10 height 14
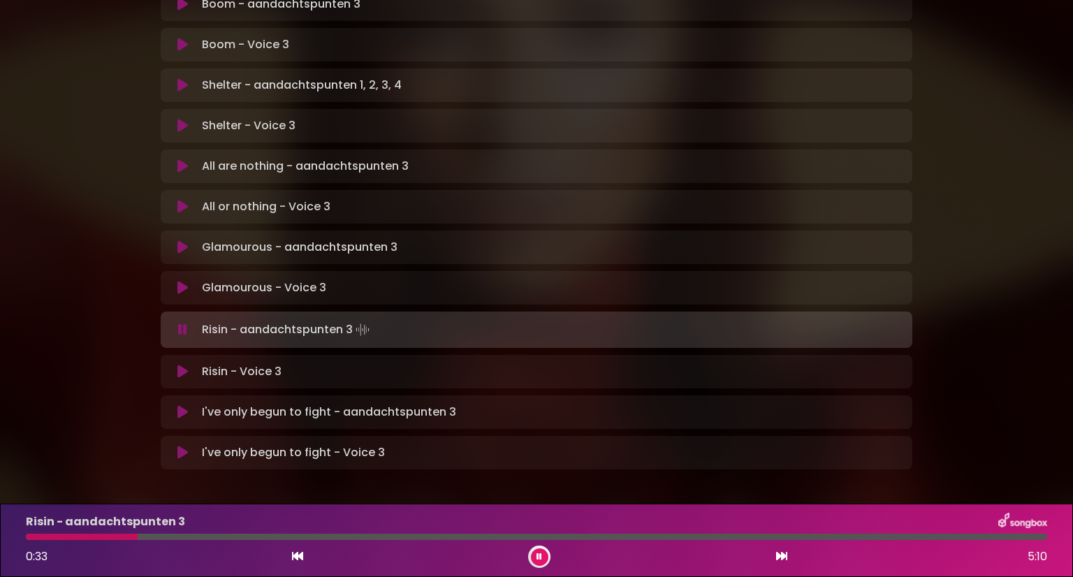
click at [539, 551] on button at bounding box center [539, 556] width 17 height 17
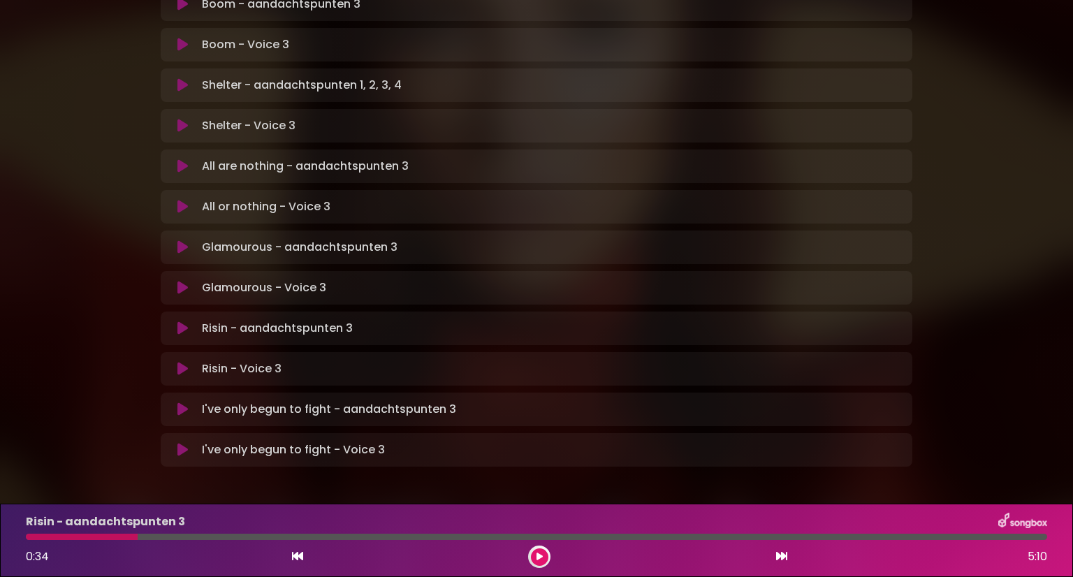
click at [539, 551] on button at bounding box center [539, 556] width 17 height 17
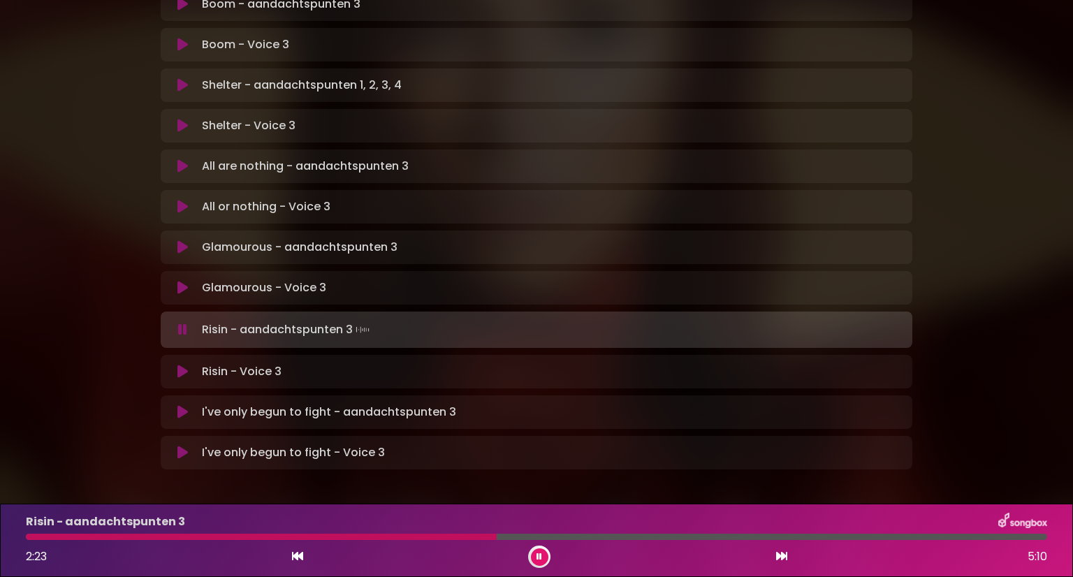
click at [539, 551] on button at bounding box center [539, 556] width 17 height 17
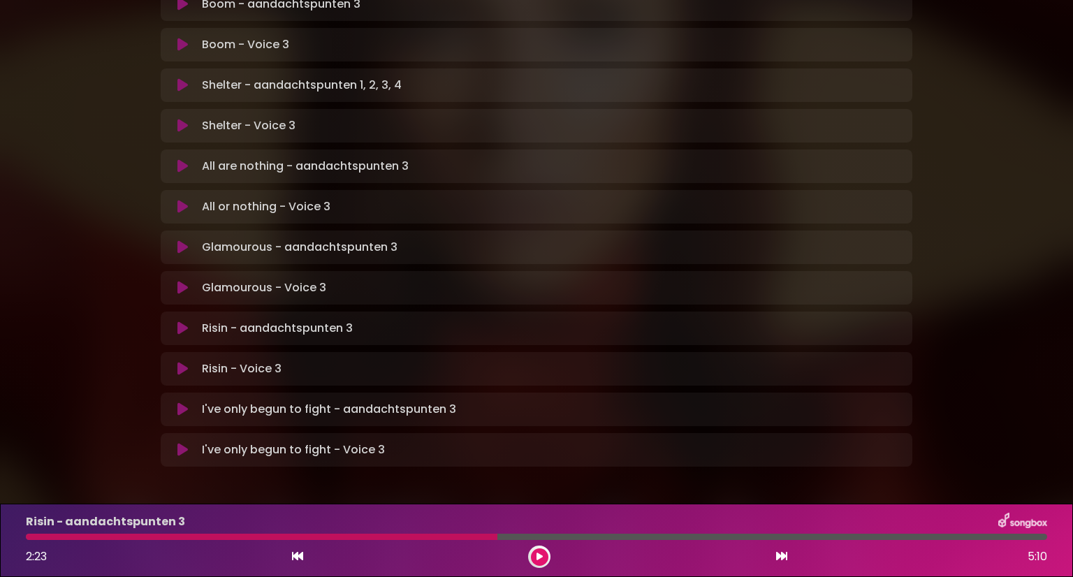
click at [178, 402] on icon at bounding box center [182, 409] width 10 height 14
